Goal: Information Seeking & Learning: Find specific fact

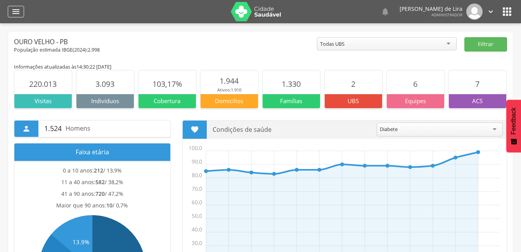
click at [8, 14] on header " Dashboard Supervisão Produtividade Mapa da cidade Mapa de cobertura Ranking A…" at bounding box center [260, 11] width 521 height 23
click at [13, 11] on icon "" at bounding box center [15, 11] width 9 height 9
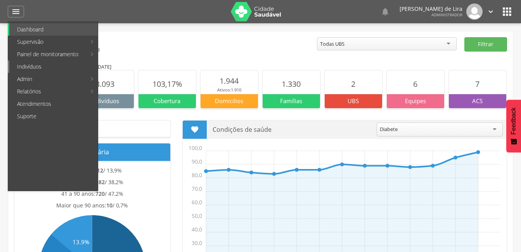
click at [47, 65] on link "Indivíduos" at bounding box center [53, 66] width 88 height 12
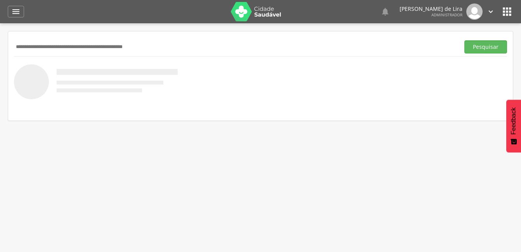
click at [51, 47] on input "text" at bounding box center [235, 46] width 442 height 13
click at [496, 48] on button "Pesquisar" at bounding box center [485, 46] width 43 height 13
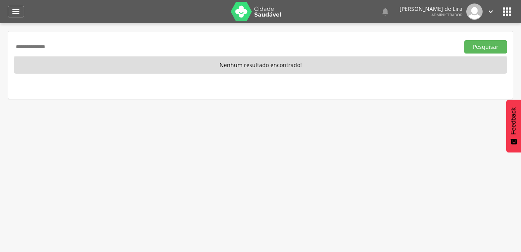
click at [15, 2] on div " Dashboard Supervisão Produtividade Mapa da cidade Mapa de cobertura Ranking A…" at bounding box center [260, 11] width 505 height 23
click at [17, 10] on icon "" at bounding box center [15, 11] width 9 height 9
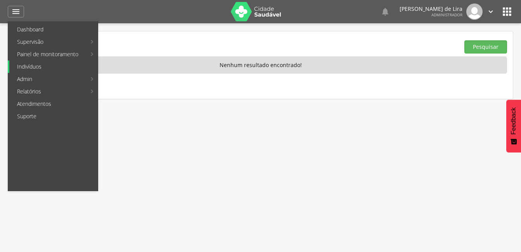
click at [48, 64] on link "Indivíduos" at bounding box center [53, 66] width 88 height 12
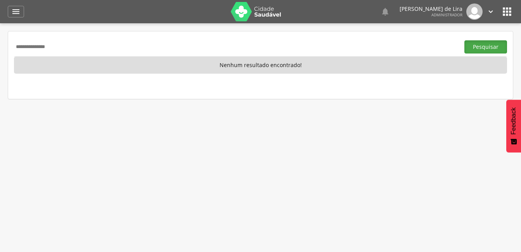
click at [497, 50] on button "Pesquisar" at bounding box center [485, 46] width 43 height 13
click at [89, 38] on div "**********" at bounding box center [260, 46] width 493 height 19
click at [66, 47] on input "**********" at bounding box center [235, 46] width 442 height 13
type input "*"
type input "**********"
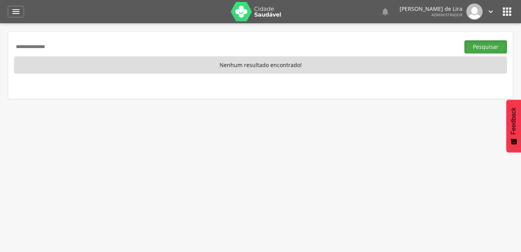
click at [473, 47] on button "Pesquisar" at bounding box center [485, 46] width 43 height 13
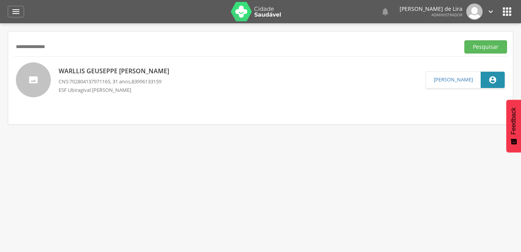
click at [75, 70] on p "Warllis Geuseppe [PERSON_NAME]" at bounding box center [116, 71] width 114 height 9
type input "**********"
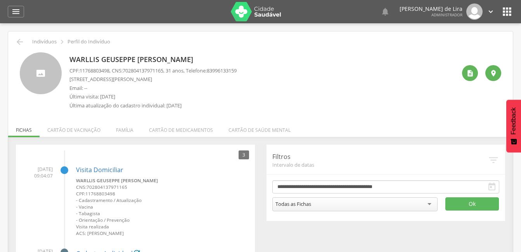
drag, startPoint x: 198, startPoint y: 59, endPoint x: 64, endPoint y: 58, distance: 133.8
click at [64, 58] on div "Warllis Geuseppe [PERSON_NAME] CPF: 11768803498 , CNS: [PHONE_NUMBER] , 31 anos…" at bounding box center [260, 82] width 481 height 61
copy div "Warllis Geuseppe [PERSON_NAME]"
drag, startPoint x: 112, startPoint y: 69, endPoint x: 81, endPoint y: 67, distance: 30.7
click at [81, 67] on span "11768803498" at bounding box center [94, 70] width 30 height 7
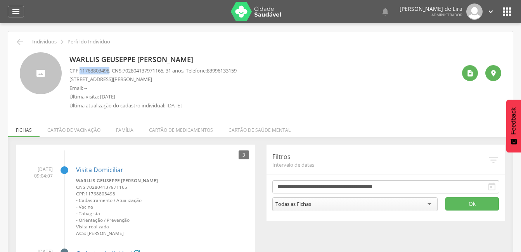
copy span "11768803498"
drag, startPoint x: 171, startPoint y: 71, endPoint x: 128, endPoint y: 72, distance: 42.3
click at [128, 72] on p "CPF: 11768803498 , CNS: [PHONE_NUMBER] , 31 anos, Telefone: [PHONE_NUMBER]" at bounding box center [152, 70] width 167 height 7
copy span "702804137971165"
drag, startPoint x: 123, startPoint y: 78, endPoint x: 69, endPoint y: 78, distance: 53.1
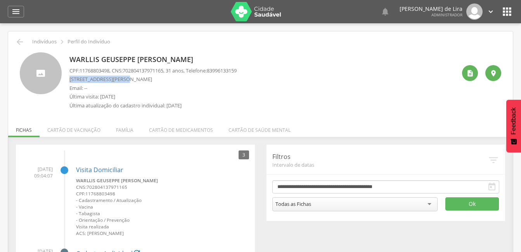
click at [69, 78] on p "[STREET_ADDRESS][PERSON_NAME]" at bounding box center [152, 79] width 167 height 7
copy p "[GEOGRAPHIC_DATA][PERSON_NAME]"
click at [7, 13] on header " Dashboard Supervisão Produtividade Mapa da cidade Mapa de cobertura Ranking A…" at bounding box center [260, 11] width 521 height 23
click at [10, 11] on div "" at bounding box center [16, 12] width 16 height 12
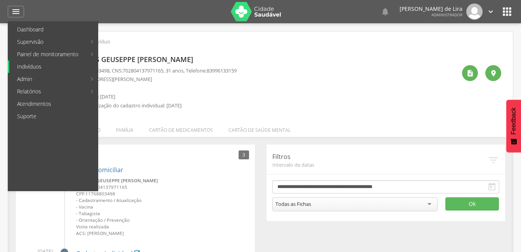
click at [43, 67] on link "Indivíduos" at bounding box center [53, 66] width 88 height 12
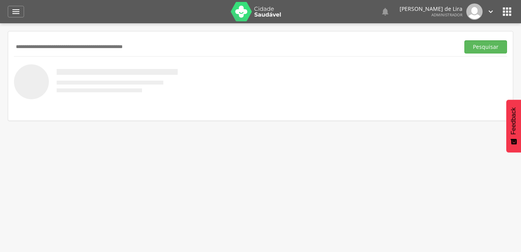
click at [64, 45] on input "text" at bounding box center [235, 46] width 442 height 13
click at [492, 47] on button "Pesquisar" at bounding box center [485, 46] width 43 height 13
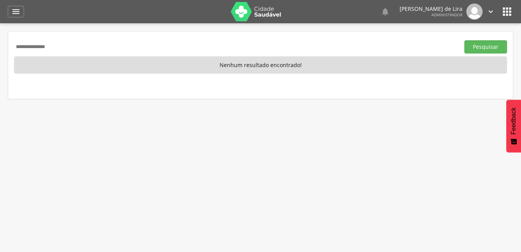
click at [78, 50] on input "**********" at bounding box center [235, 46] width 442 height 13
type input "*"
click at [43, 46] on input "text" at bounding box center [235, 46] width 442 height 13
click at [486, 50] on button "Pesquisar" at bounding box center [485, 46] width 43 height 13
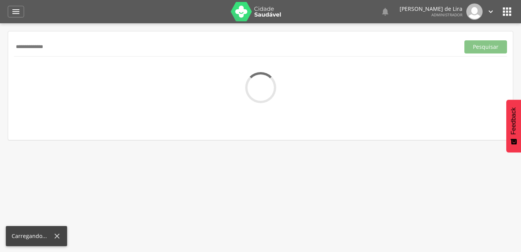
click at [45, 47] on input "**********" at bounding box center [235, 46] width 442 height 13
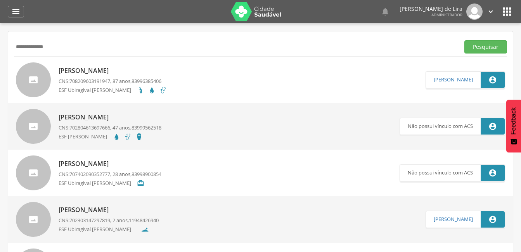
click at [35, 47] on input "**********" at bounding box center [235, 46] width 442 height 13
type input "**********"
click at [491, 47] on button "Pesquisar" at bounding box center [485, 46] width 43 height 13
click at [95, 117] on p "[PERSON_NAME]" at bounding box center [110, 117] width 103 height 9
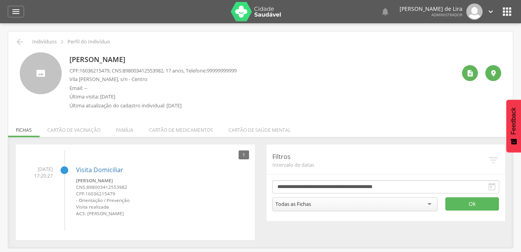
drag, startPoint x: 183, startPoint y: 57, endPoint x: 67, endPoint y: 54, distance: 115.6
click at [67, 54] on div "[PERSON_NAME] CPF: 16036215479 , CNS: [PHONE_NUMBER] , 17 anos, Telefone: [PHON…" at bounding box center [260, 82] width 481 height 61
copy p "[PERSON_NAME]"
drag, startPoint x: 112, startPoint y: 71, endPoint x: 79, endPoint y: 71, distance: 32.2
click at [79, 71] on p "CPF: 16036215479 , CNS: [PHONE_NUMBER] , 17 anos, Telefone: [PHONE_NUMBER]" at bounding box center [152, 70] width 167 height 7
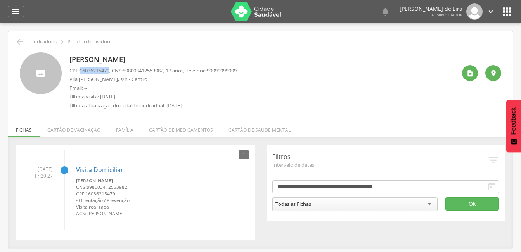
copy p "16036215479"
drag, startPoint x: 170, startPoint y: 69, endPoint x: 128, endPoint y: 71, distance: 42.3
click at [128, 71] on span "898003412553982" at bounding box center [143, 70] width 41 height 7
copy span "898003412553982"
drag, startPoint x: 119, startPoint y: 79, endPoint x: 68, endPoint y: 79, distance: 51.6
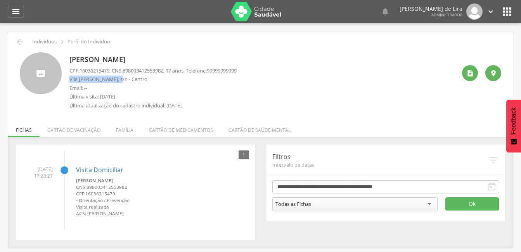
click at [68, 79] on div "[PERSON_NAME] CPF: 16036215479 , CNS: [PHONE_NUMBER] , 17 anos, Telefone: [PHON…" at bounding box center [260, 82] width 481 height 61
copy p "Vila [PERSON_NAME]"
